Goal: Task Accomplishment & Management: Use online tool/utility

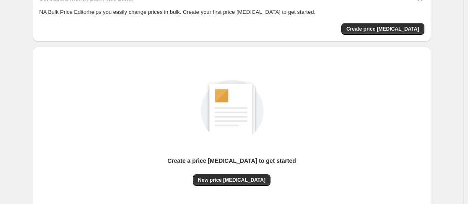
scroll to position [110, 0]
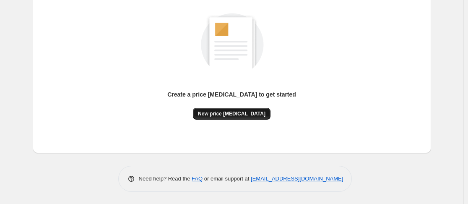
click at [231, 110] on button "New price [MEDICAL_DATA]" at bounding box center [232, 114] width 78 height 12
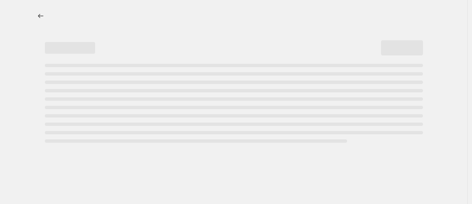
select select "percentage"
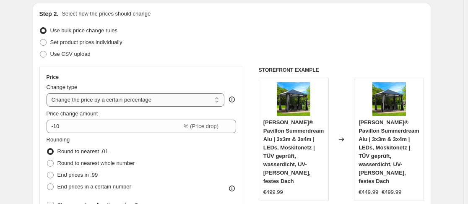
scroll to position [84, 0]
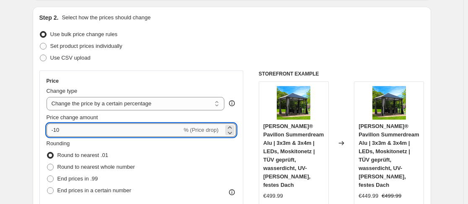
click at [118, 132] on input "-10" at bounding box center [114, 129] width 135 height 13
type input "-1"
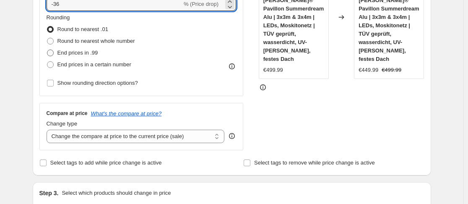
type input "-36"
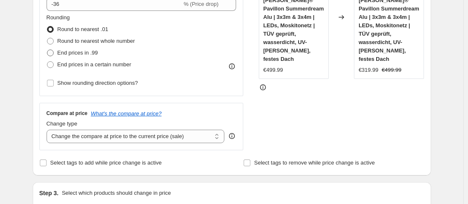
click at [85, 54] on span "End prices in .99" at bounding box center [77, 52] width 41 height 6
click at [47, 50] on input "End prices in .99" at bounding box center [47, 49] width 0 height 0
radio input "true"
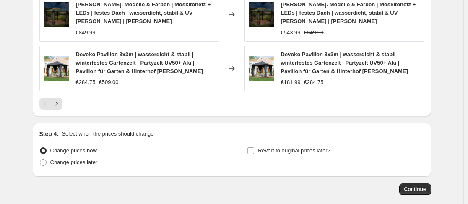
scroll to position [670, 0]
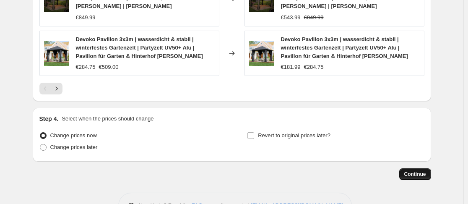
click at [415, 170] on button "Continue" at bounding box center [415, 174] width 32 height 12
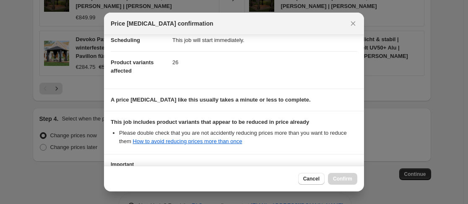
scroll to position [149, 0]
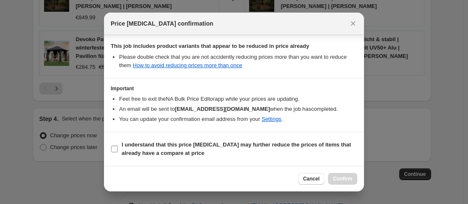
click at [127, 148] on span "I understand that this price [MEDICAL_DATA] may further reduce the prices of it…" at bounding box center [238, 148] width 235 height 17
click at [118, 148] on input "I understand that this price [MEDICAL_DATA] may further reduce the prices of it…" at bounding box center [114, 148] width 7 height 7
checkbox input "true"
click at [336, 178] on span "Confirm" at bounding box center [342, 178] width 19 height 7
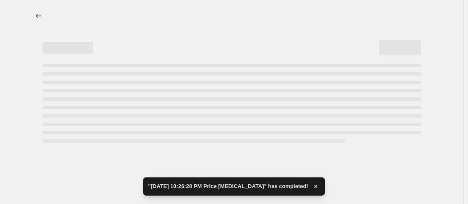
select select "percentage"
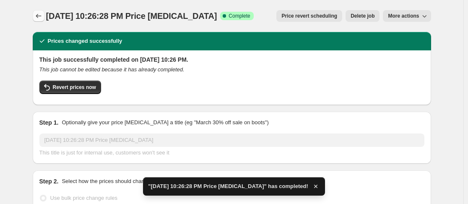
click at [42, 14] on icon "Price change jobs" at bounding box center [38, 16] width 8 height 8
